Goal: Information Seeking & Learning: Learn about a topic

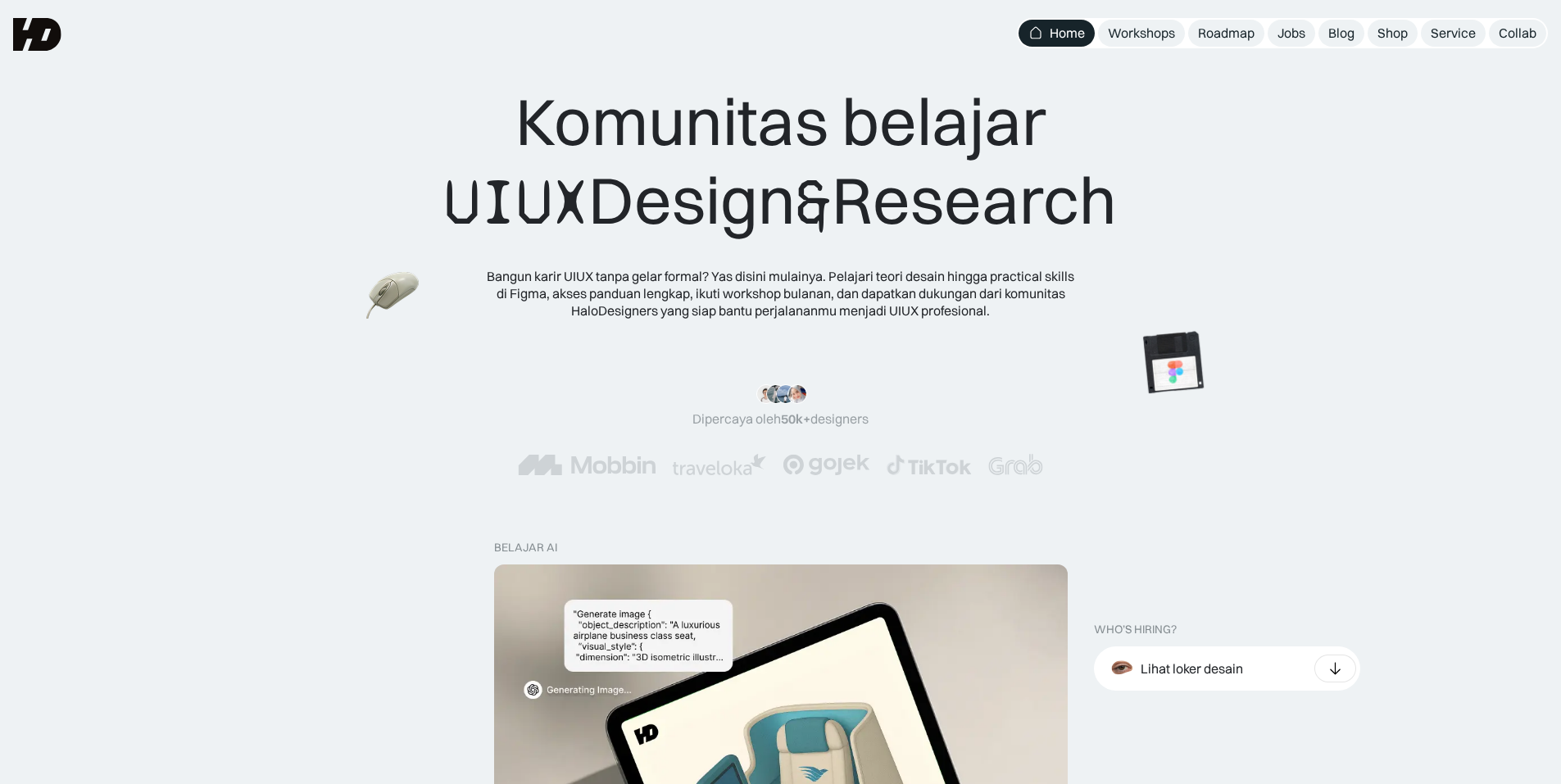
click at [1503, 261] on div "Komunitas belajar UIUX Design & Research Bangun karir UIUX tanpa gelar formal? …" at bounding box center [780, 175] width 1561 height 352
click at [1291, 33] on div "Jobs" at bounding box center [1292, 33] width 28 height 18
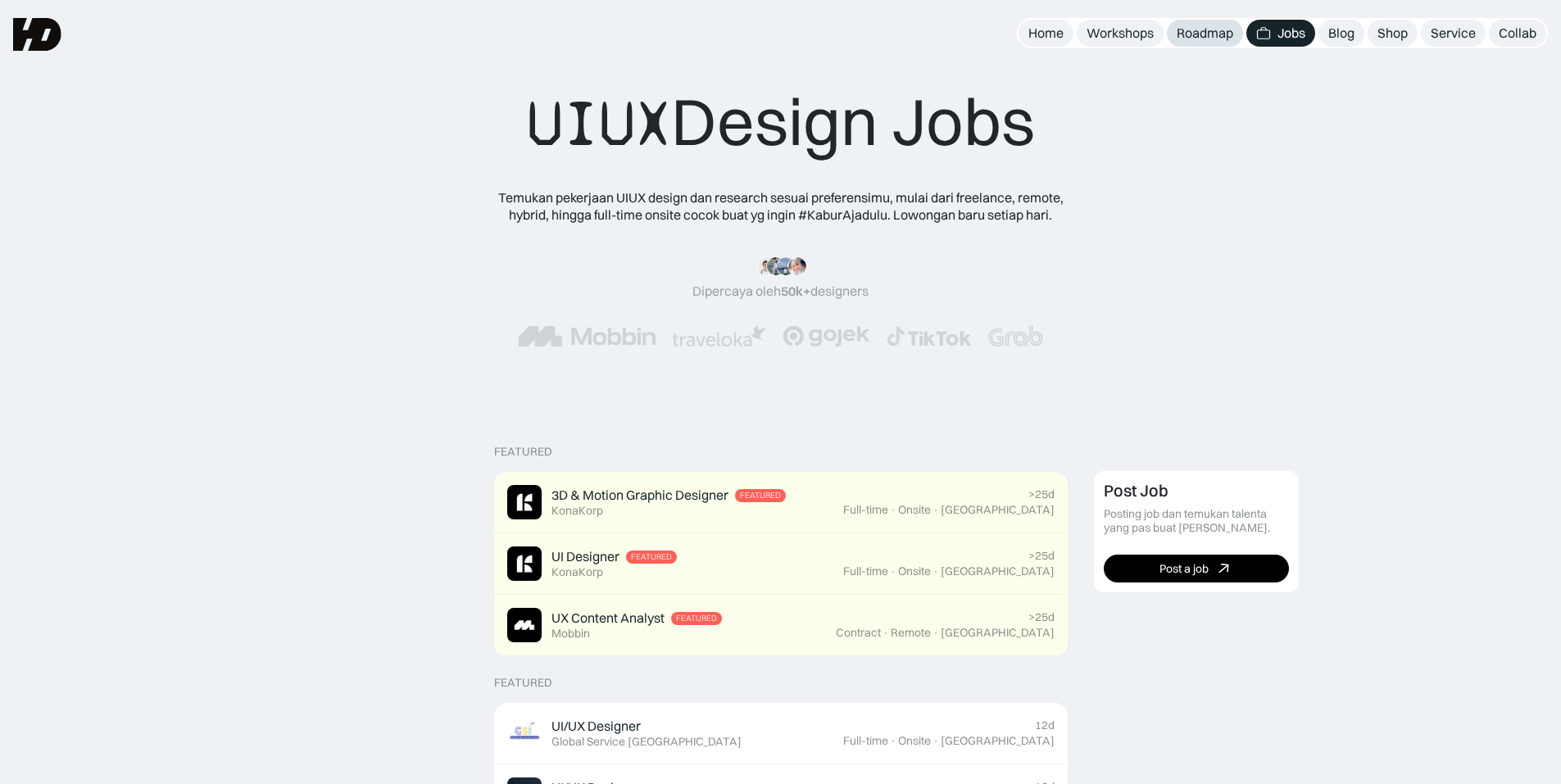
click at [1183, 35] on div "Roadmap" at bounding box center [1205, 33] width 56 height 18
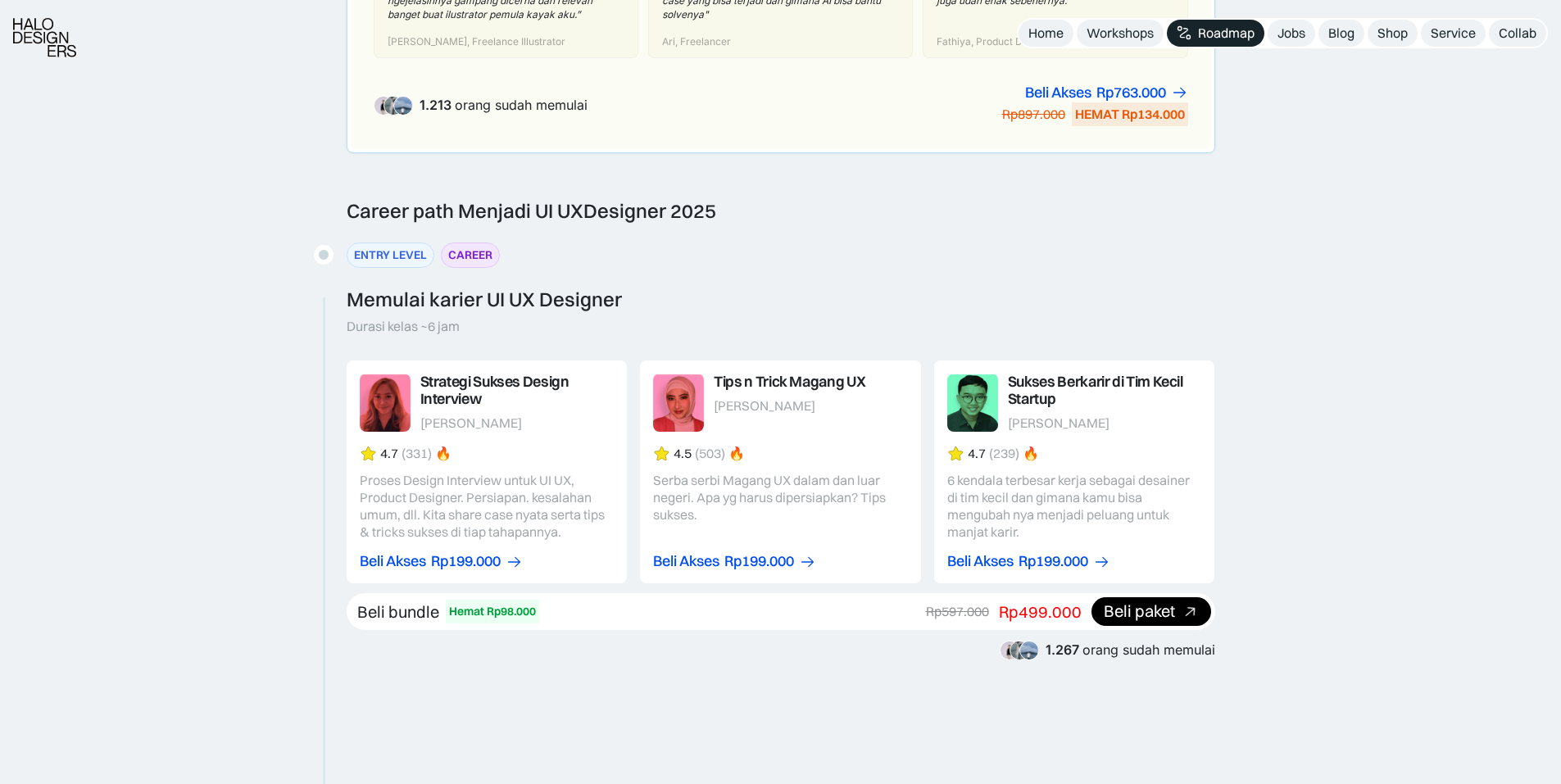
scroll to position [1557, 0]
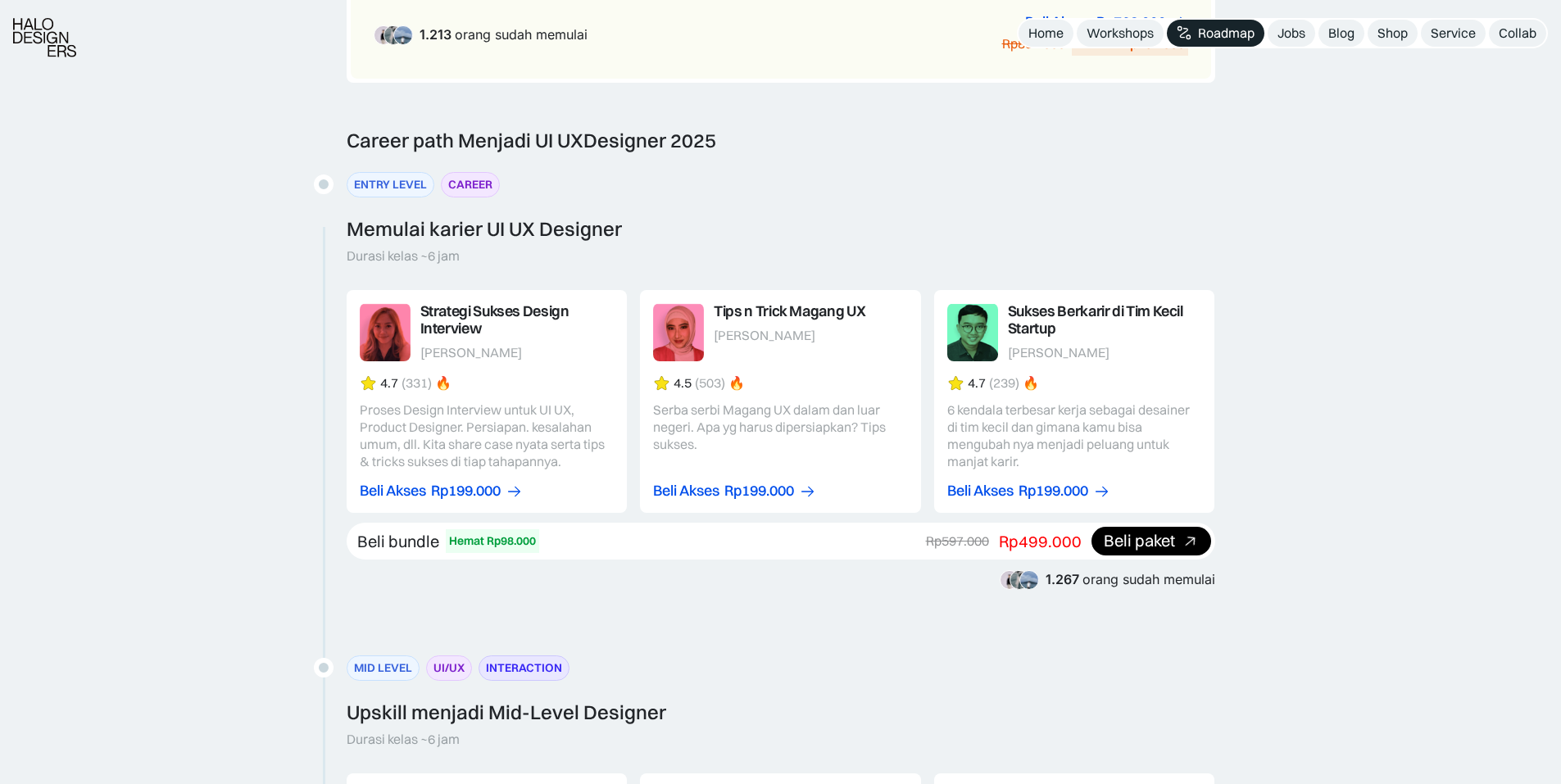
click at [1011, 363] on link at bounding box center [1074, 402] width 281 height 223
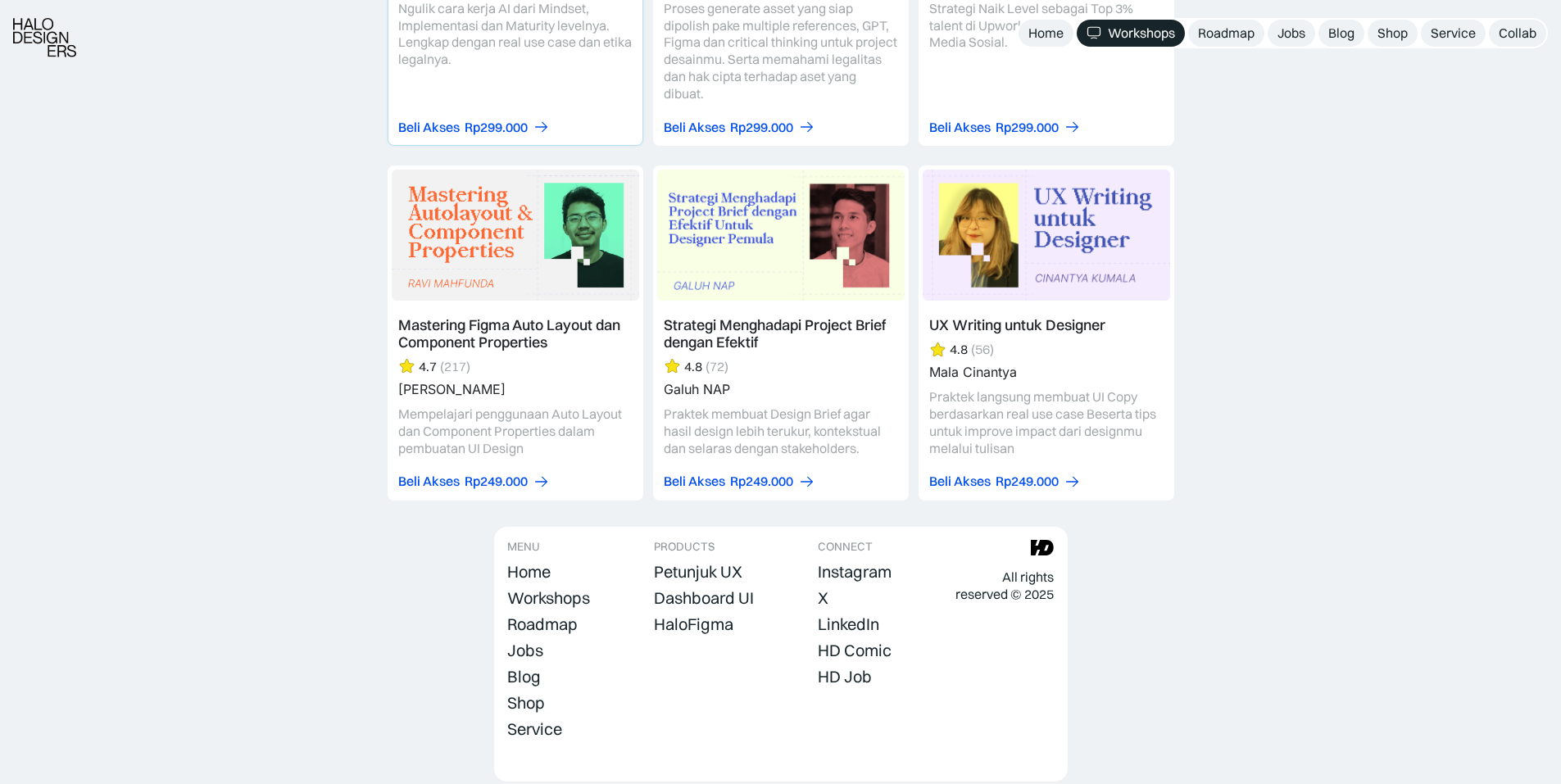
scroll to position [5076, 0]
